Goal: Task Accomplishment & Management: Manage account settings

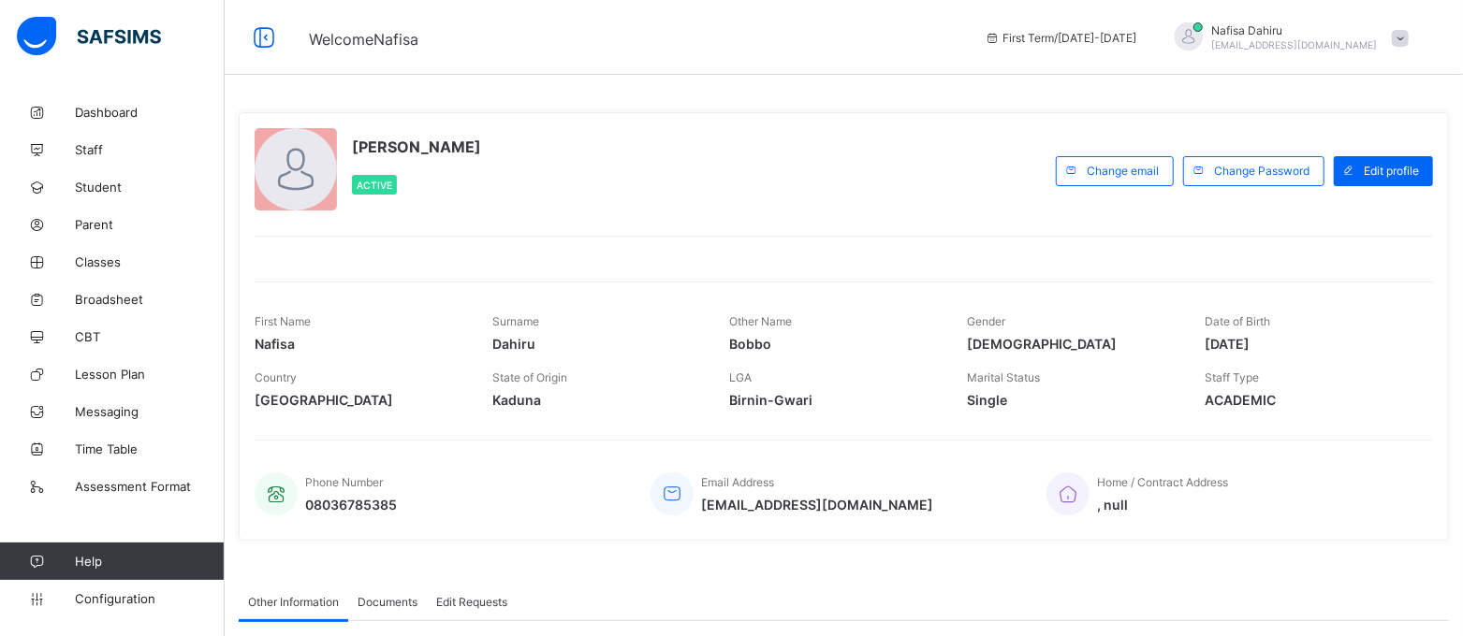
scroll to position [1329, 0]
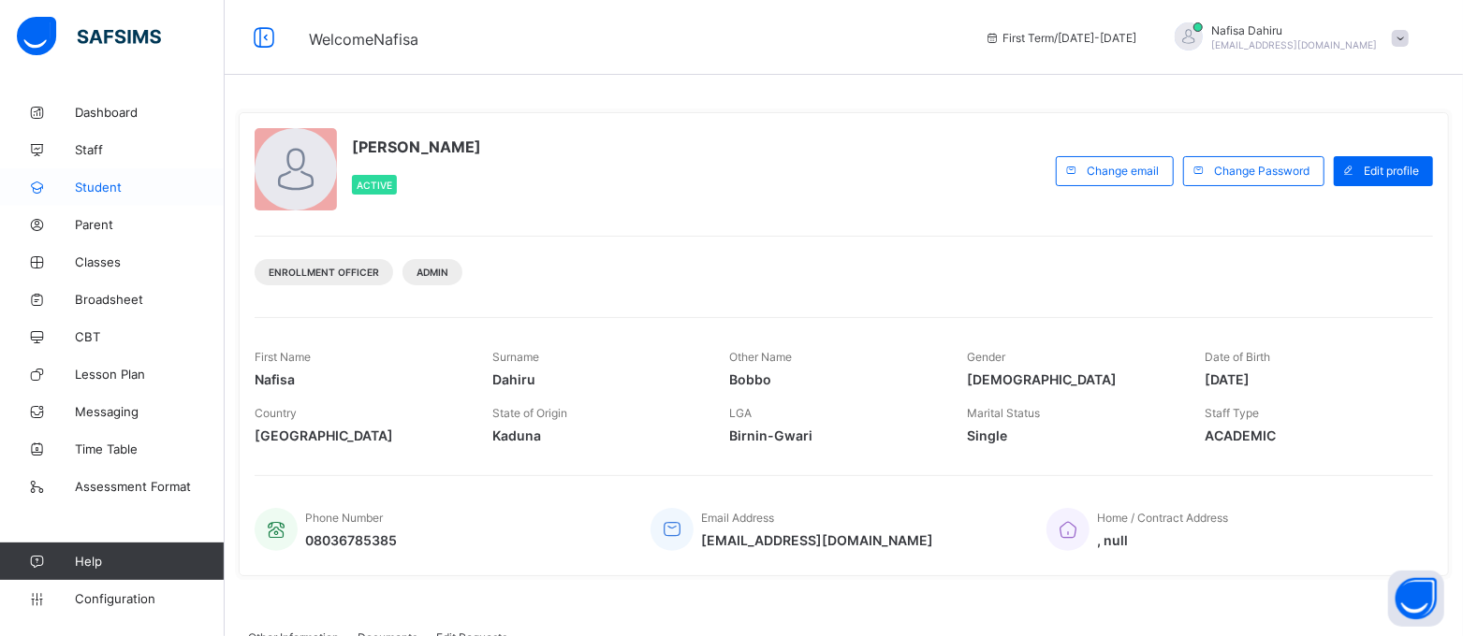
click at [107, 182] on span "Student" at bounding box center [150, 187] width 150 height 15
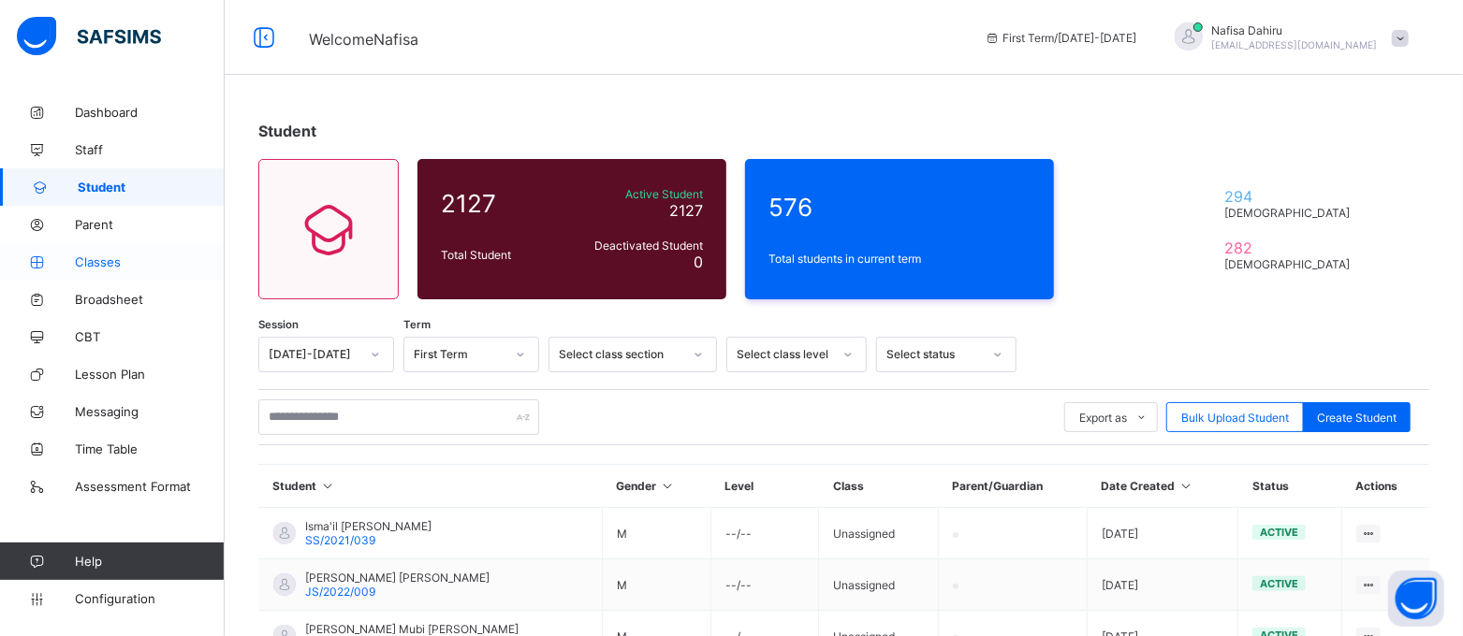
click at [111, 249] on link "Classes" at bounding box center [112, 261] width 225 height 37
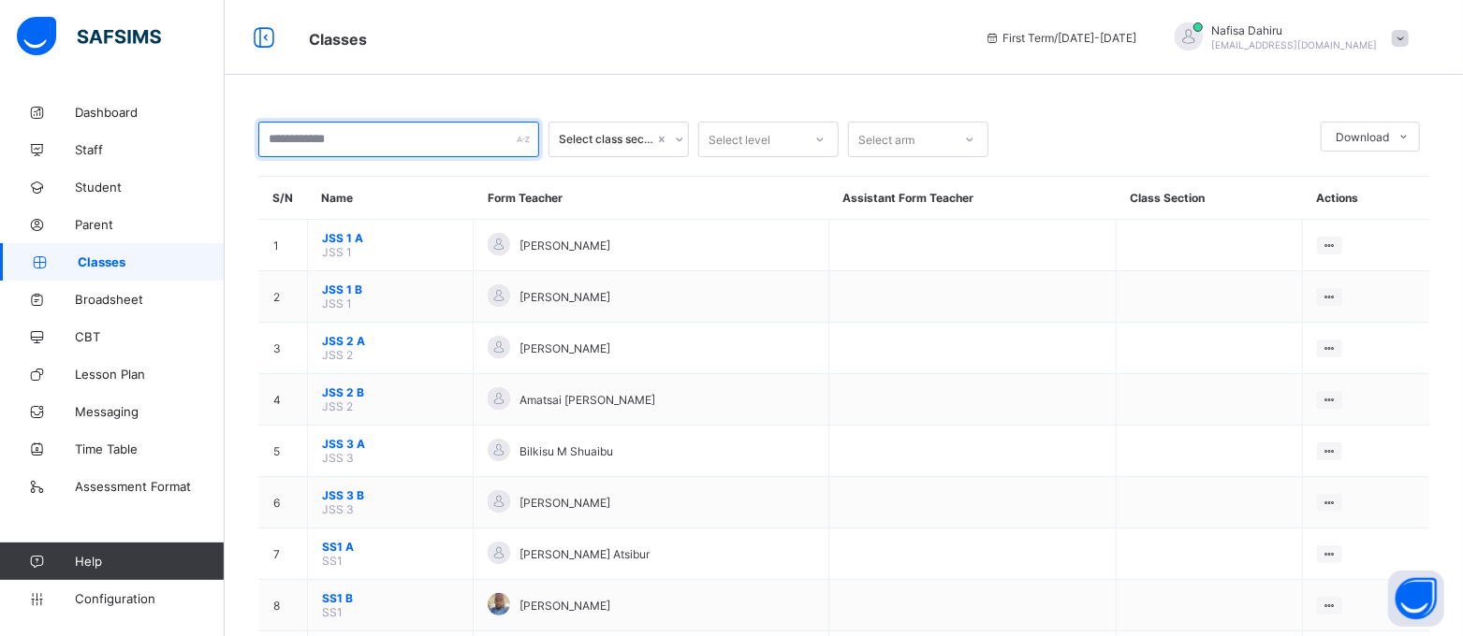
click at [407, 146] on input "text" at bounding box center [398, 140] width 281 height 36
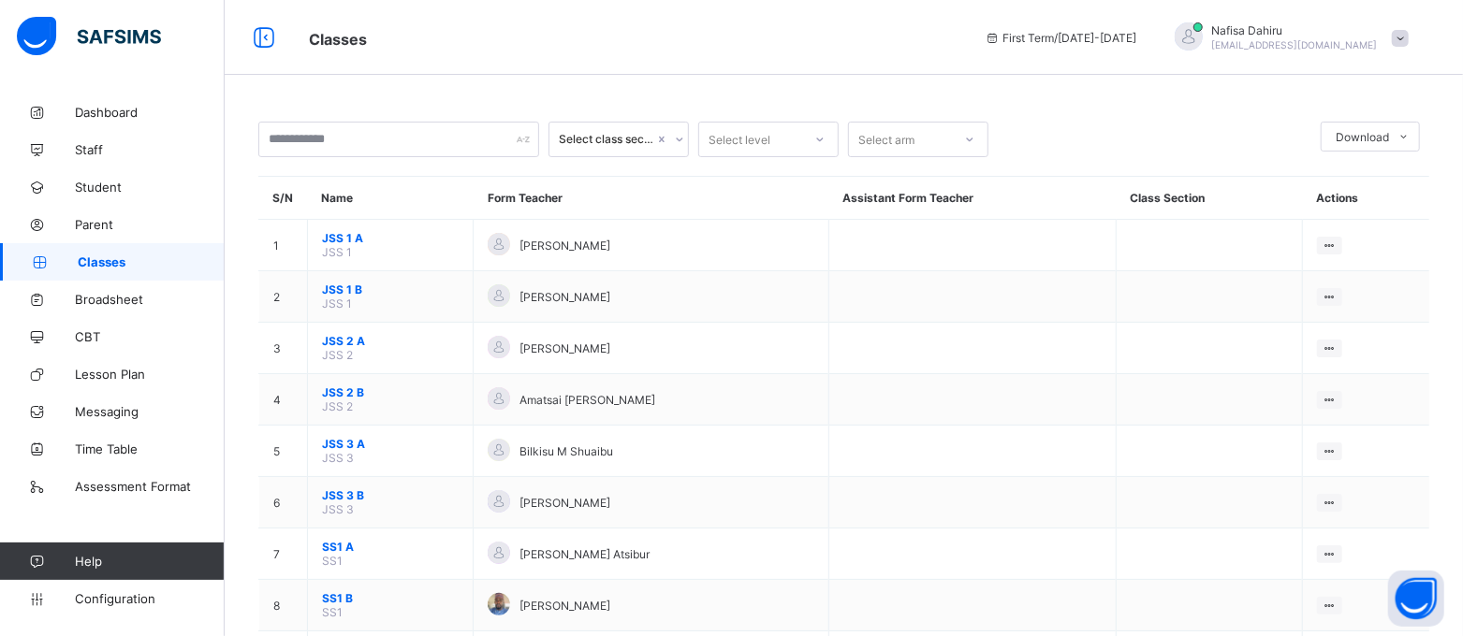
click at [795, 138] on div "Select level" at bounding box center [750, 139] width 103 height 26
click at [910, 139] on div "Select arm" at bounding box center [886, 140] width 56 height 36
click at [776, 144] on div "Select level" at bounding box center [750, 139] width 103 height 26
click at [619, 137] on div "Select class section" at bounding box center [606, 140] width 95 height 14
click at [795, 138] on div "Select level" at bounding box center [750, 139] width 103 height 26
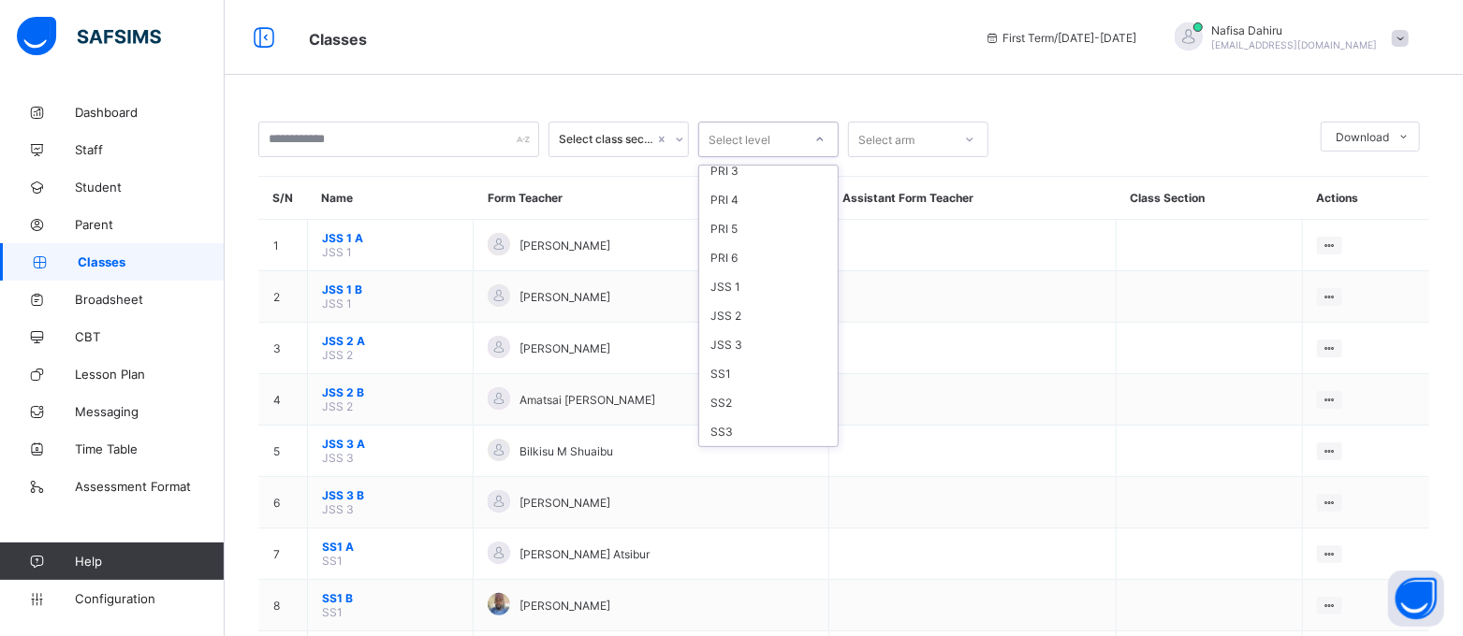
scroll to position [164, 0]
click at [777, 424] on div "SS3" at bounding box center [768, 431] width 139 height 29
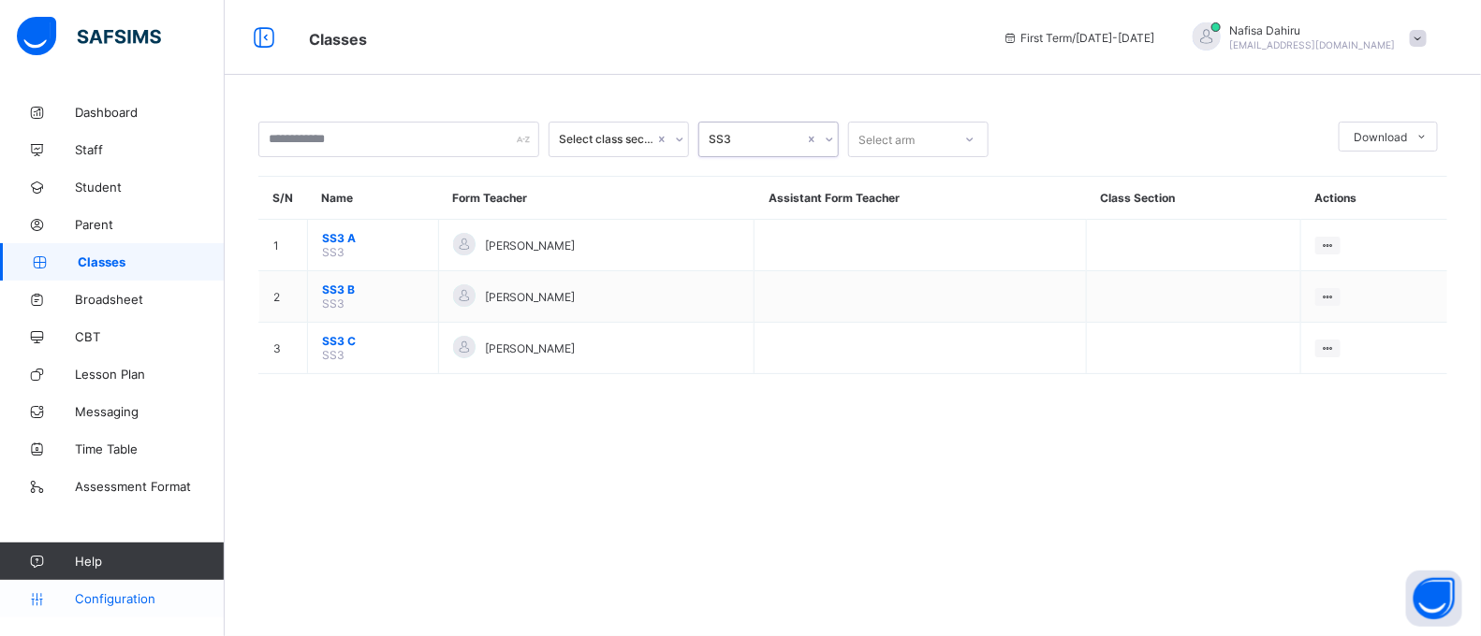
click at [127, 588] on link "Configuration" at bounding box center [112, 598] width 224 height 37
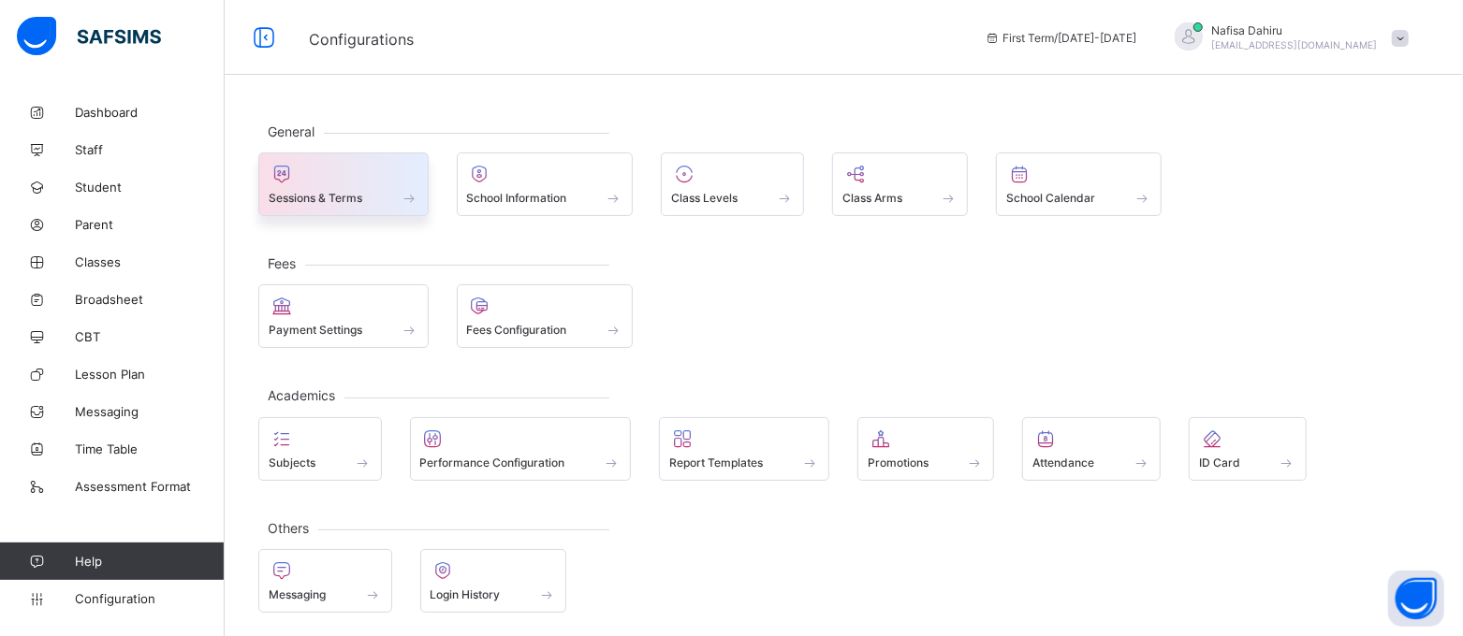
click at [336, 215] on div "Sessions & Terms" at bounding box center [343, 185] width 170 height 64
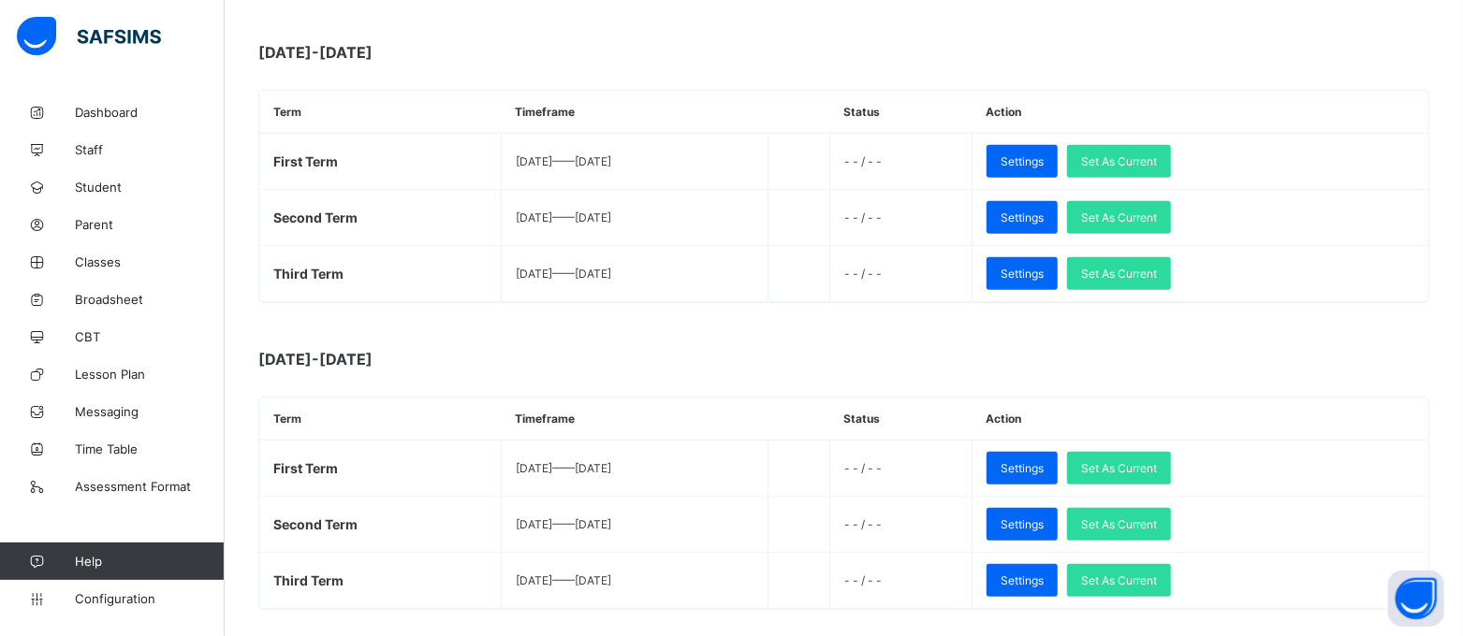
scroll to position [539, 0]
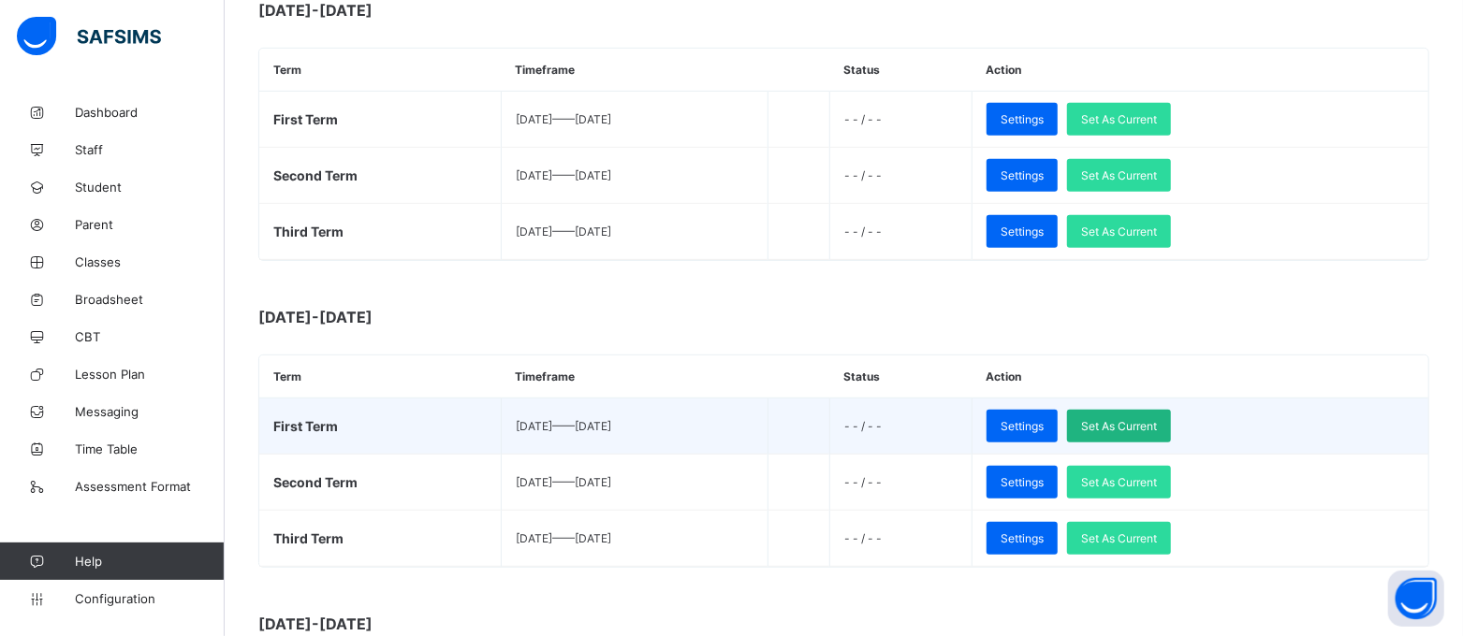
click at [1157, 433] on span "Set As Current" at bounding box center [1119, 426] width 76 height 14
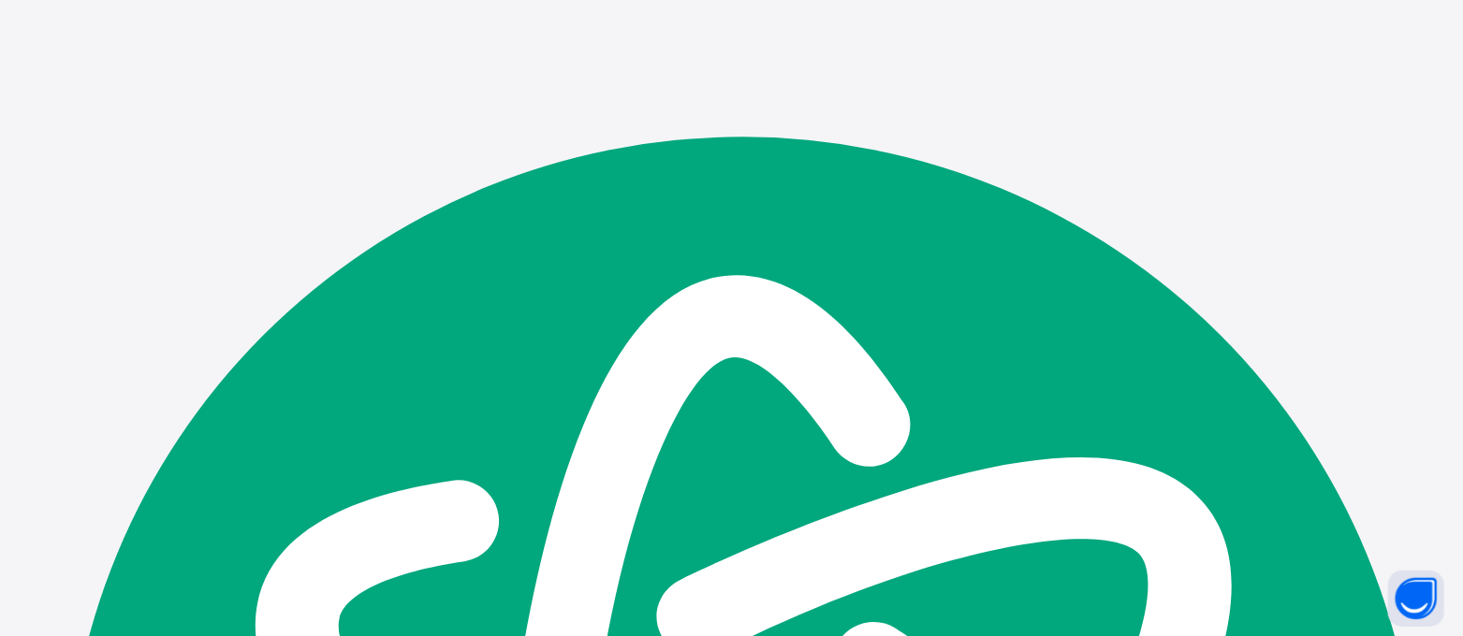
scroll to position [0, 0]
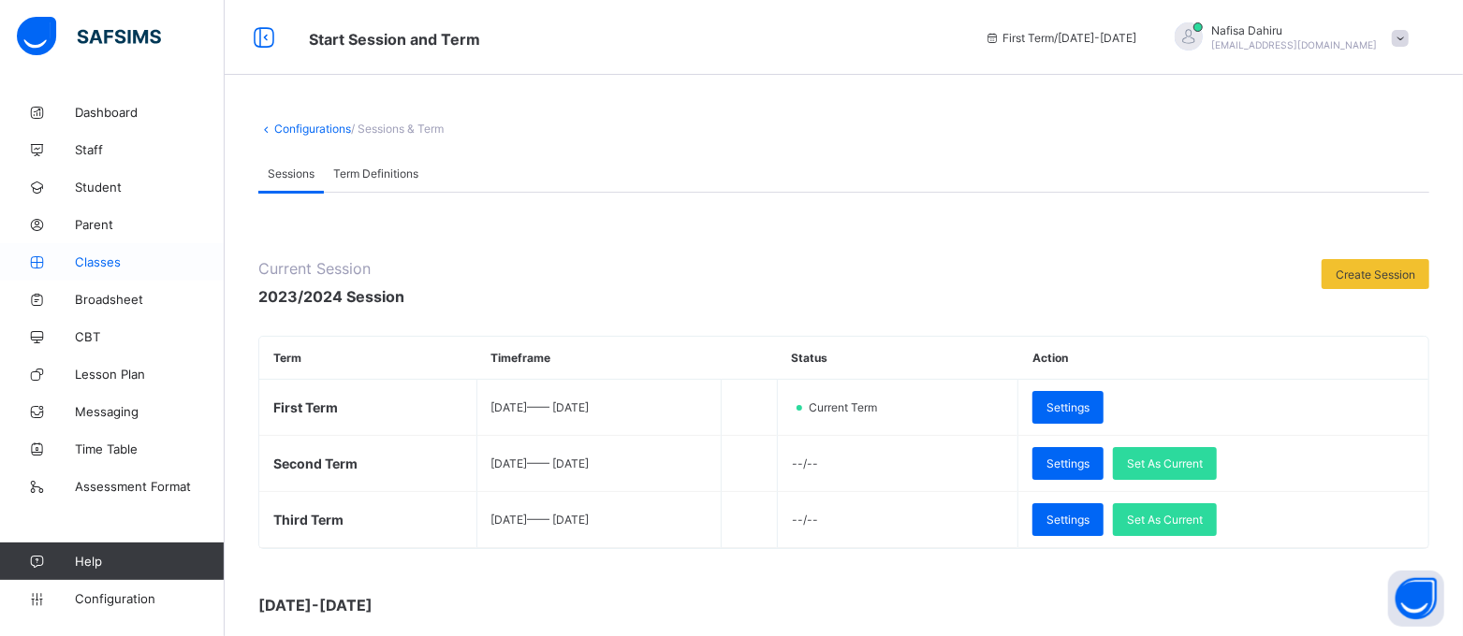
click at [94, 263] on span "Classes" at bounding box center [150, 262] width 150 height 15
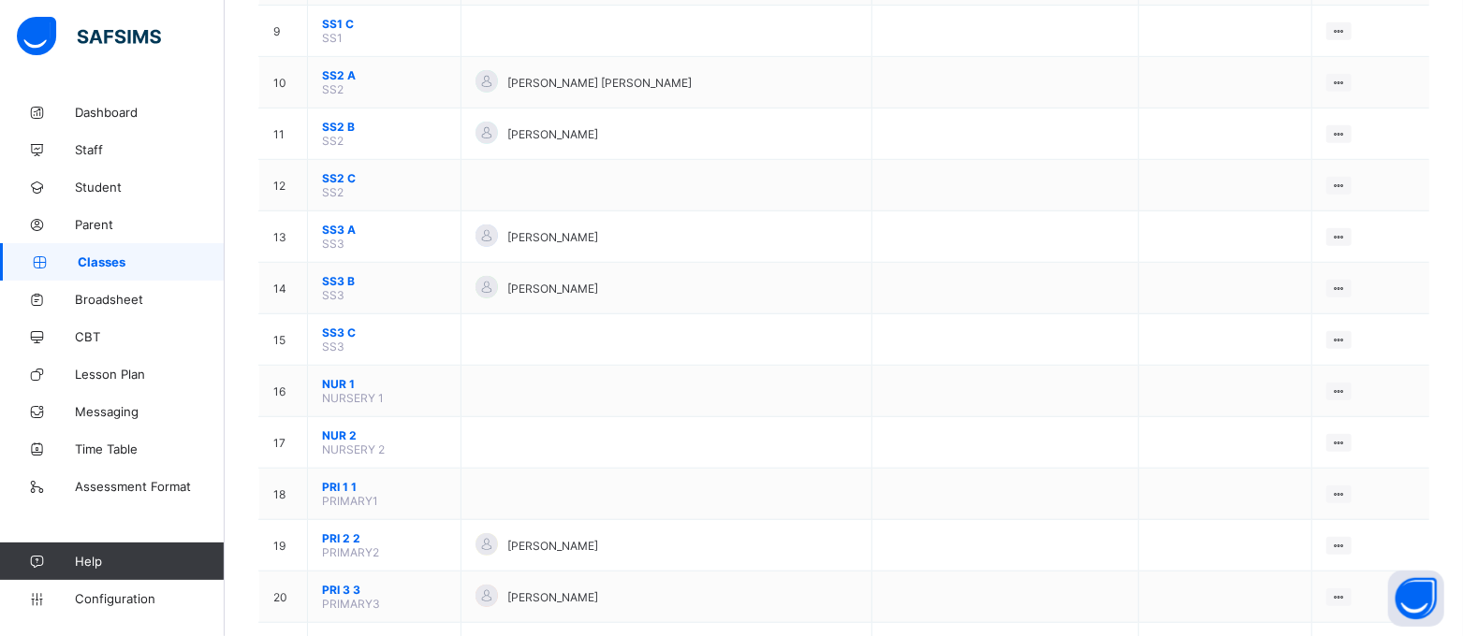
scroll to position [622, 0]
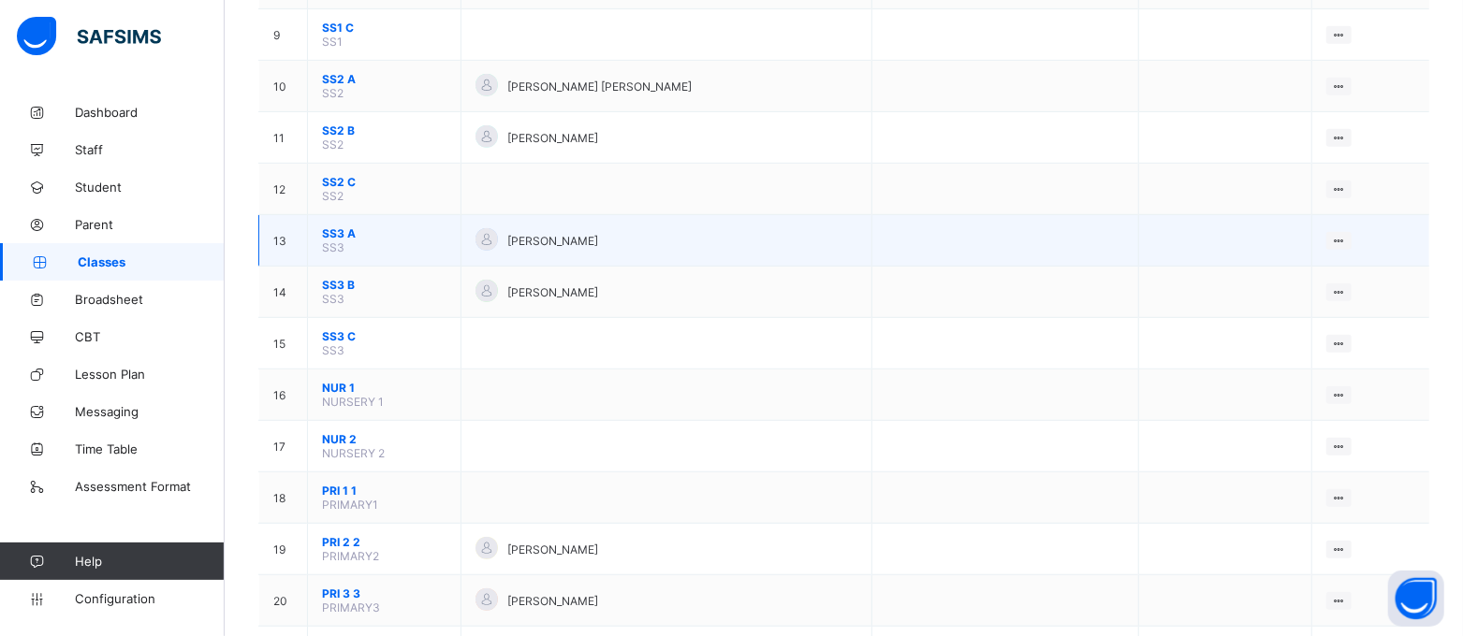
click at [337, 241] on span "SS3 A" at bounding box center [384, 233] width 124 height 14
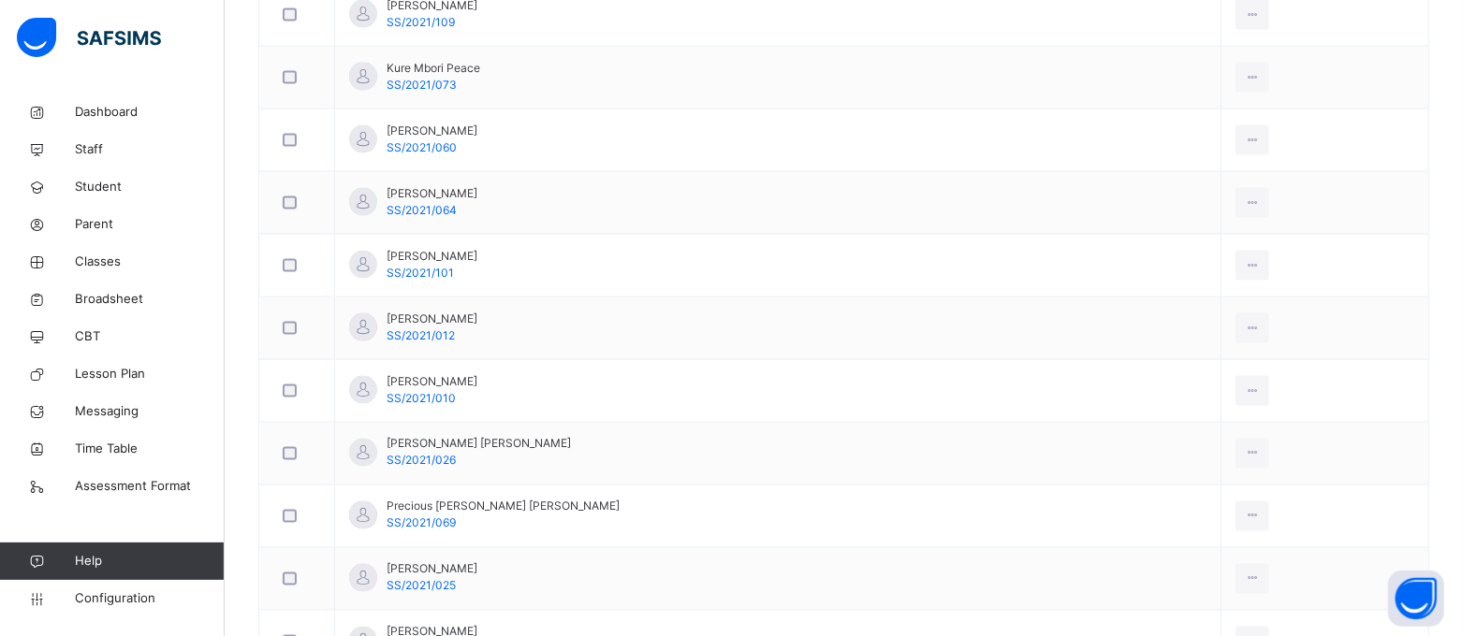
scroll to position [1821, 0]
